Goal: Find specific page/section: Find specific page/section

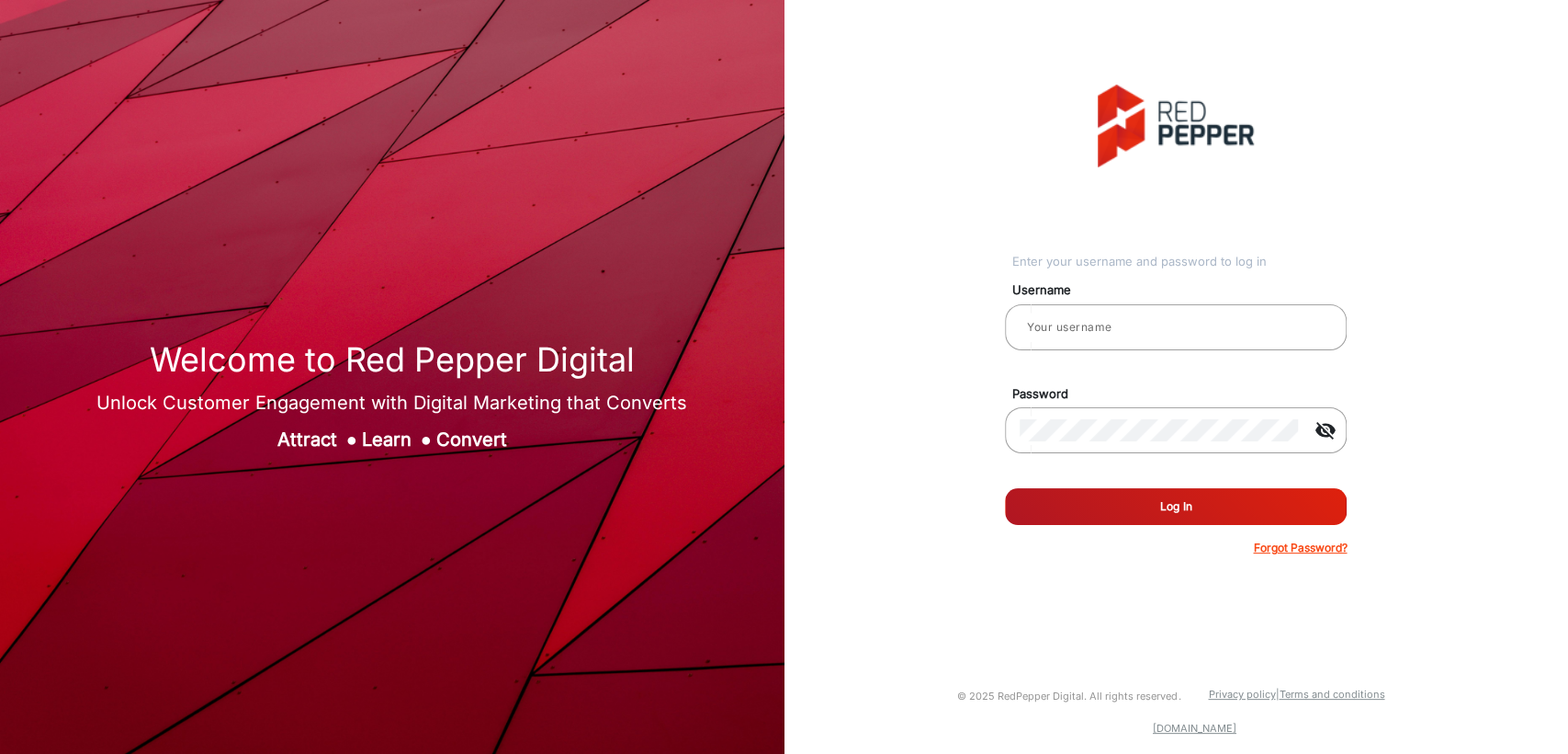
type input "[PERSON_NAME]"
click at [1096, 513] on button "Log In" at bounding box center [1175, 507] width 342 height 37
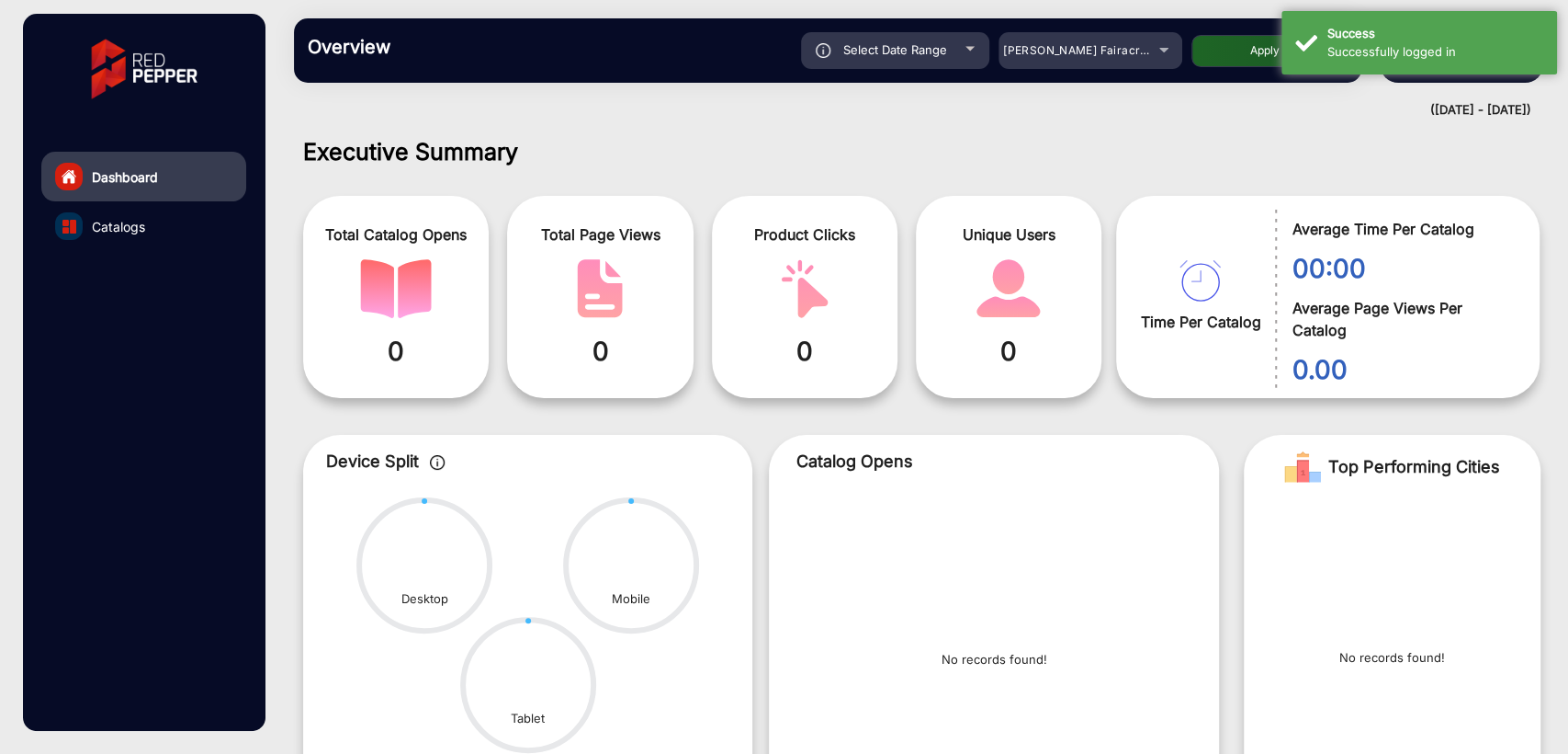
scroll to position [13, 0]
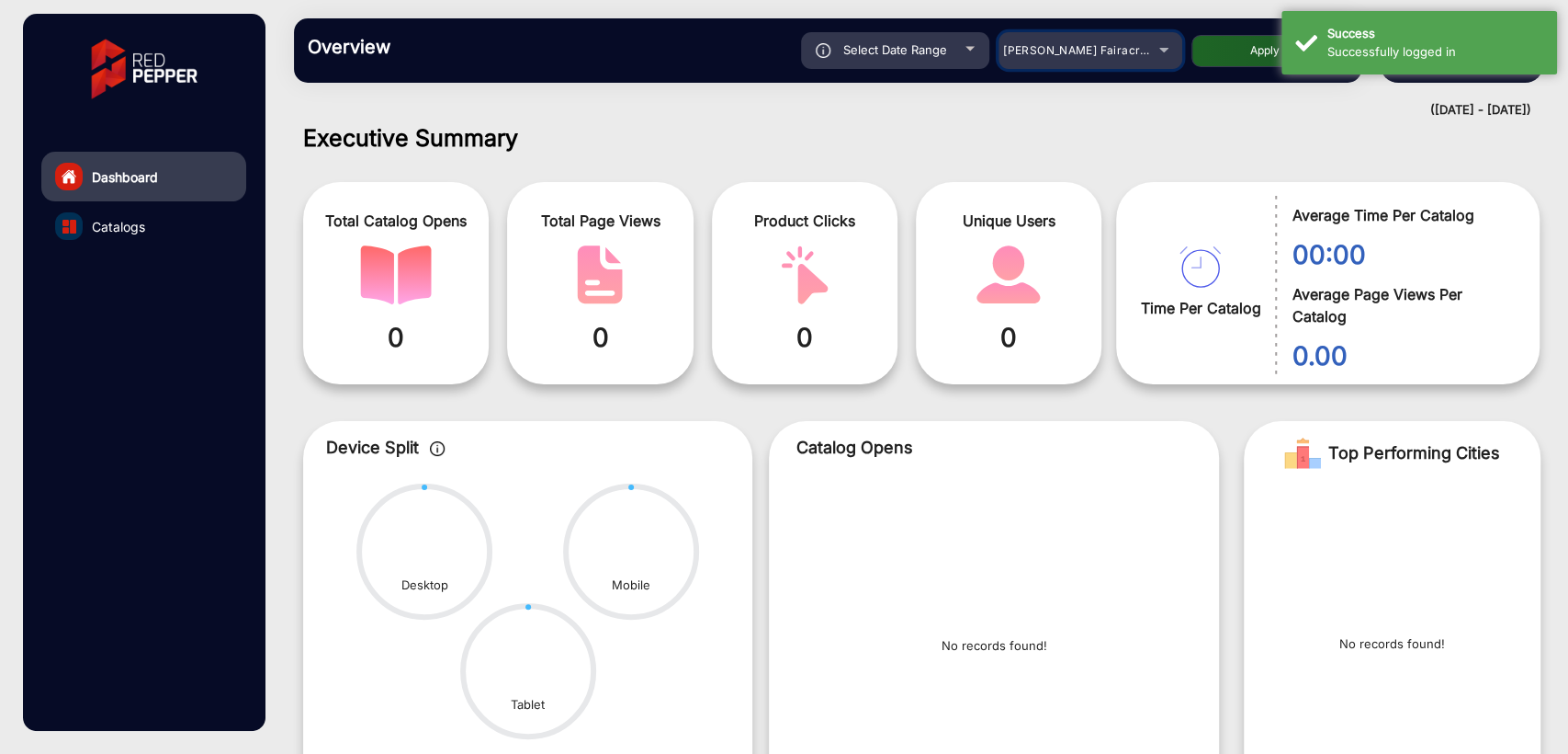
click at [1058, 53] on span "[PERSON_NAME] Fairacre Farms" at bounding box center [1093, 50] width 182 height 13
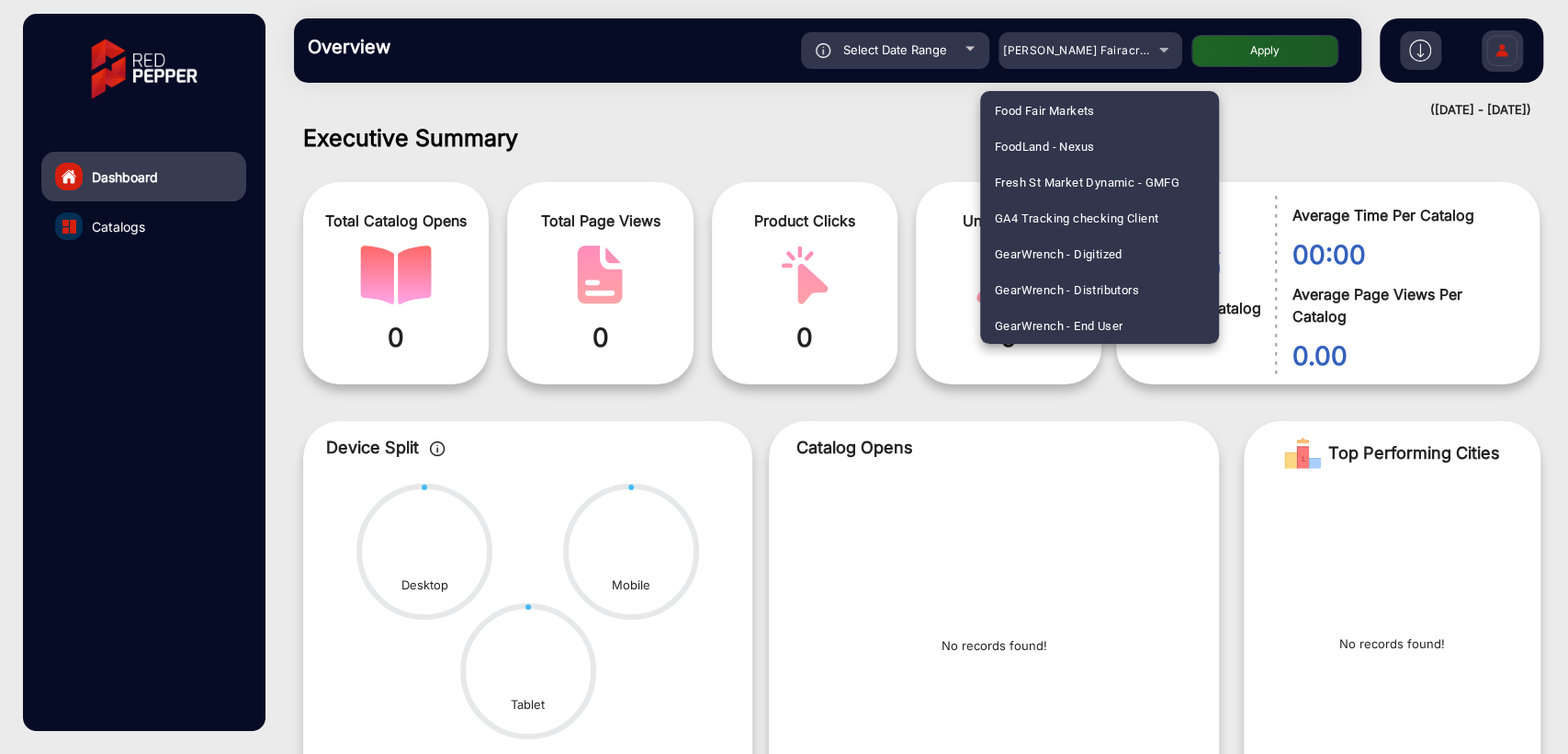
scroll to position [3194, 0]
click at [1104, 257] on span "[PERSON_NAME] E-Commerce" at bounding box center [1079, 254] width 167 height 36
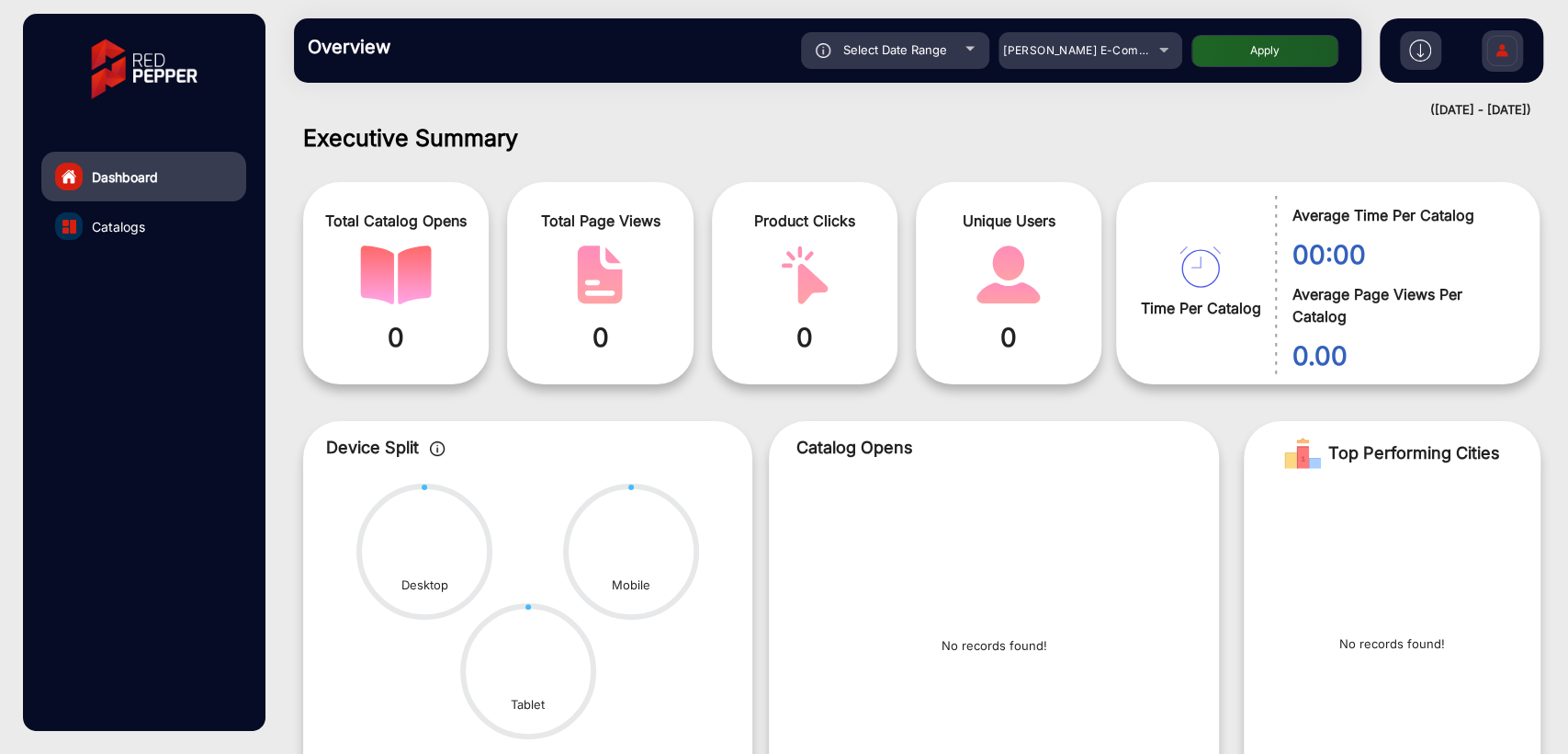
click at [1220, 52] on button "Apply" at bounding box center [1265, 50] width 147 height 32
type input "[DATE]"
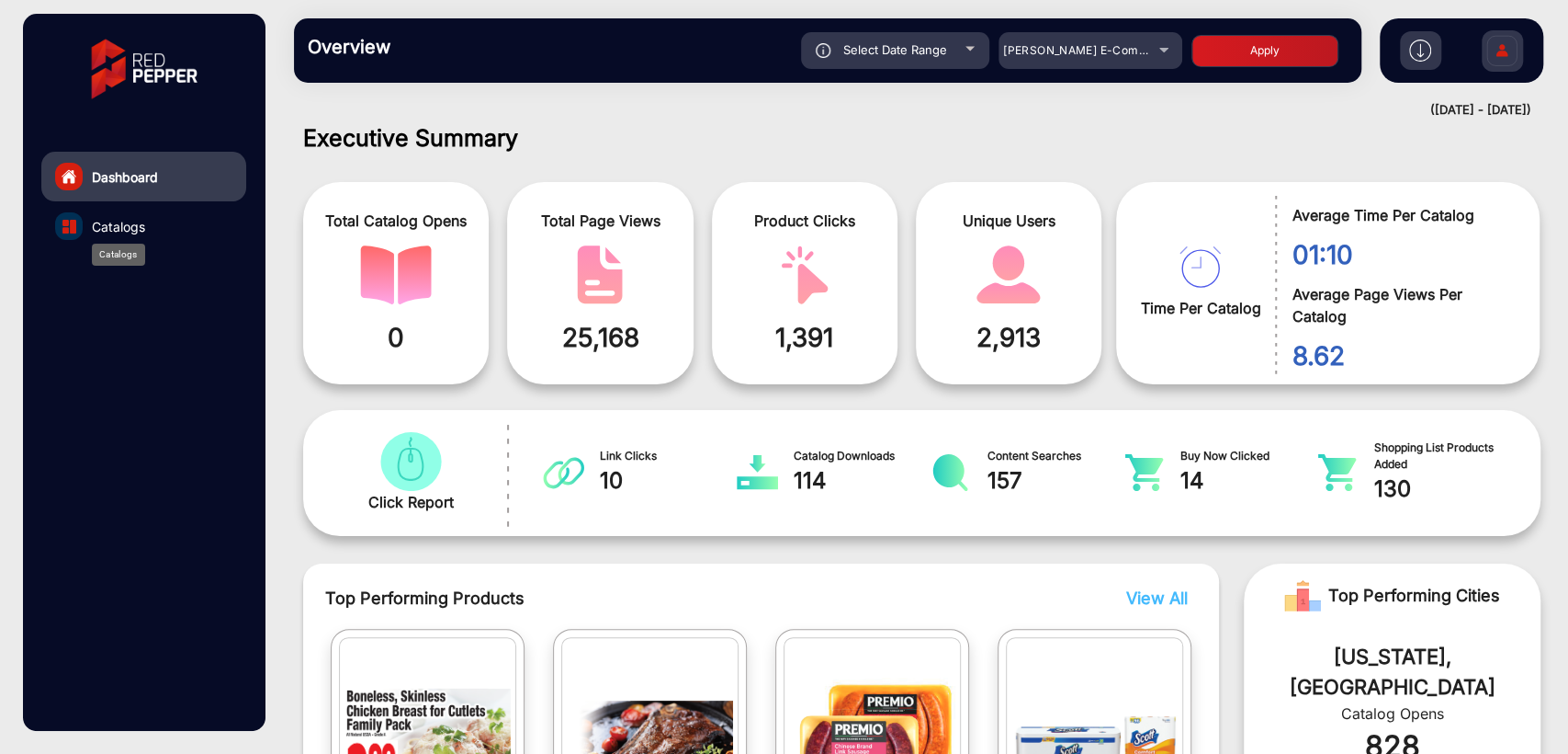
click at [118, 217] on span "Catalogs" at bounding box center [117, 226] width 53 height 19
